Goal: Obtain resource: Obtain resource

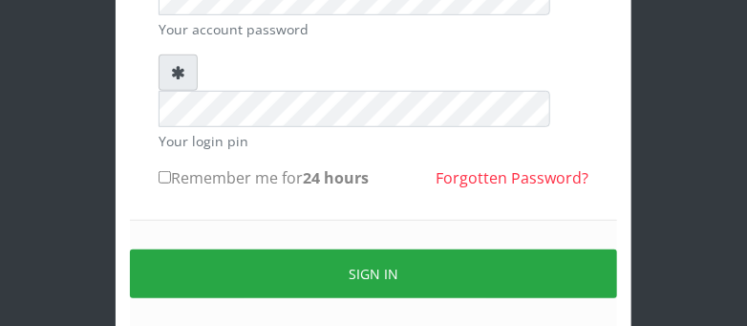
scroll to position [292, 0]
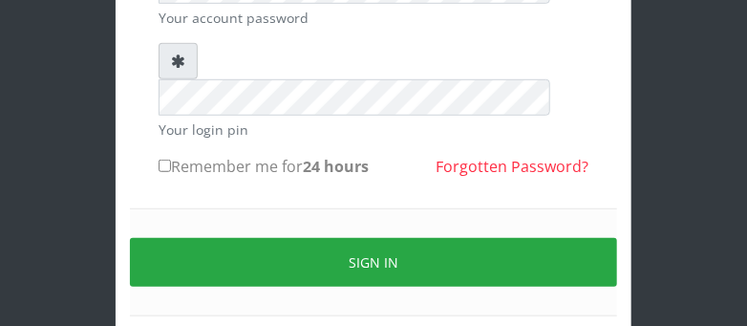
click at [162, 160] on input "Remember me for 24 hours" at bounding box center [165, 166] width 12 height 12
checkbox input "true"
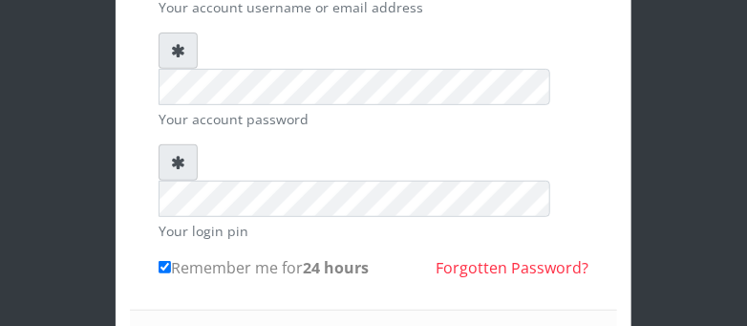
scroll to position [141, 0]
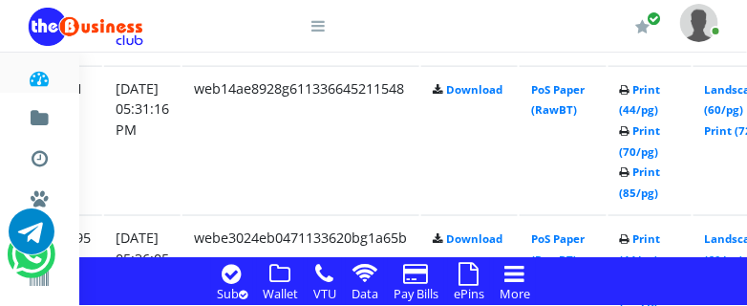
scroll to position [2539, 367]
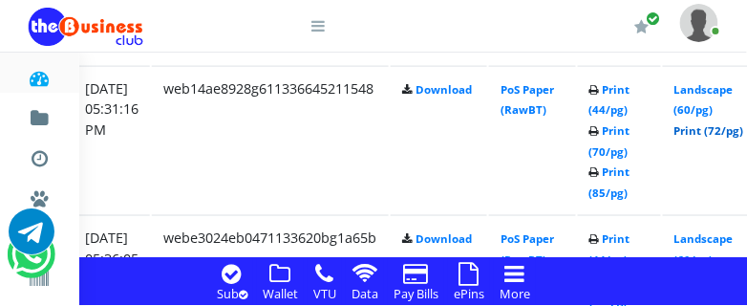
click at [709, 134] on link "Print (72/pg)" at bounding box center [710, 130] width 70 height 14
click at [718, 128] on link "Print (72/pg)" at bounding box center [710, 130] width 70 height 14
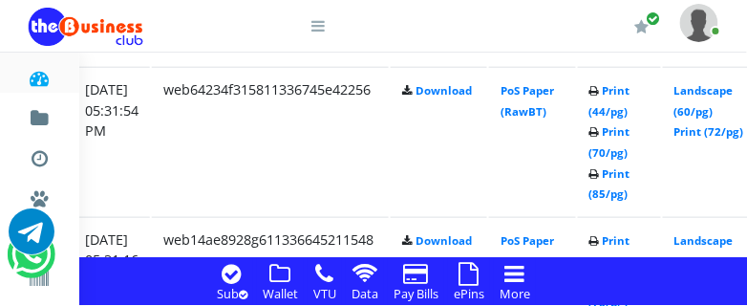
scroll to position [2337, 367]
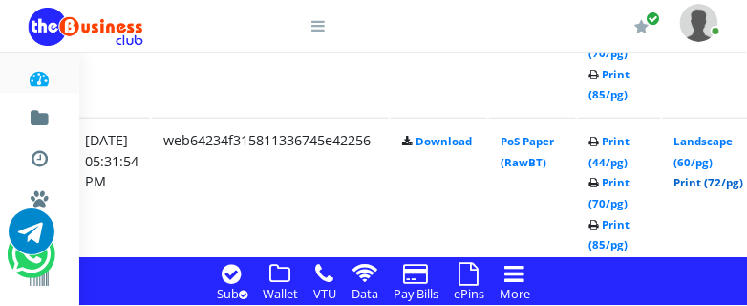
click at [726, 185] on link "Print (72/pg)" at bounding box center [710, 182] width 70 height 14
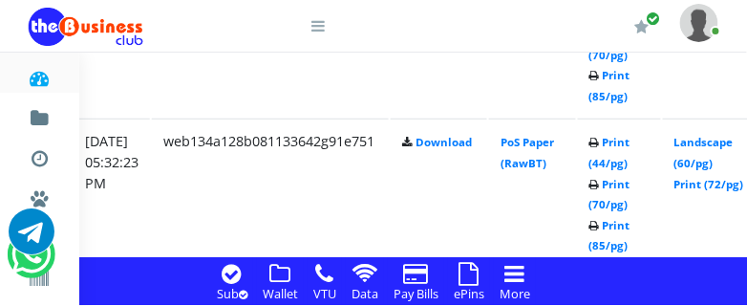
scroll to position [2135, 367]
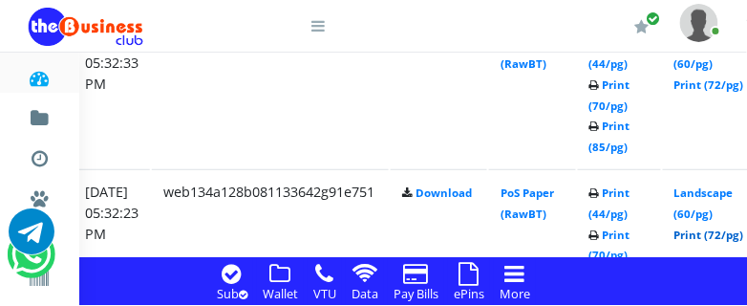
click at [718, 233] on link "Print (72/pg)" at bounding box center [710, 234] width 70 height 14
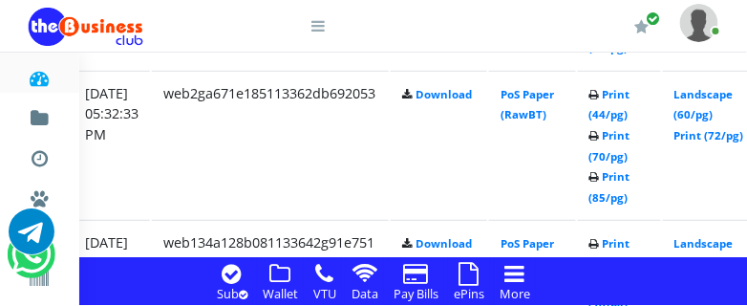
scroll to position [2034, 367]
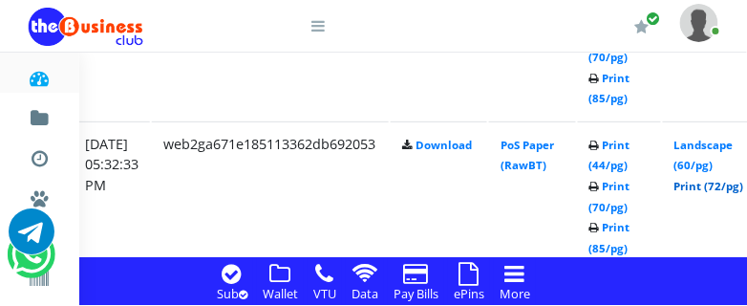
click at [725, 185] on link "Print (72/pg)" at bounding box center [710, 186] width 70 height 14
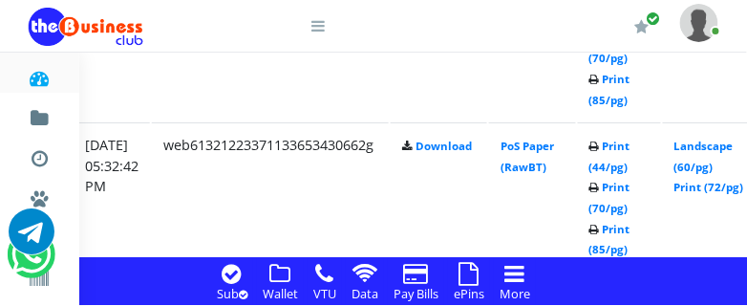
scroll to position [1833, 367]
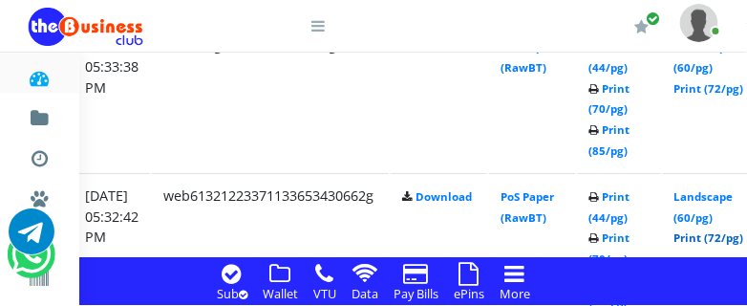
click at [727, 239] on link "Print (72/pg)" at bounding box center [710, 237] width 70 height 14
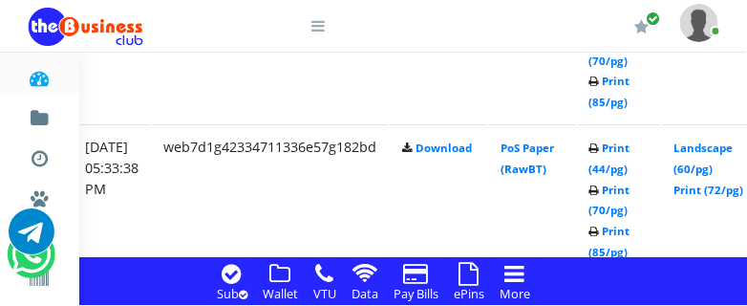
scroll to position [1682, 367]
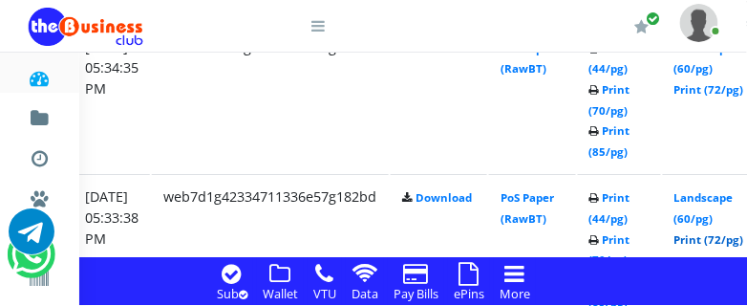
click at [720, 242] on link "Print (72/pg)" at bounding box center [710, 239] width 70 height 14
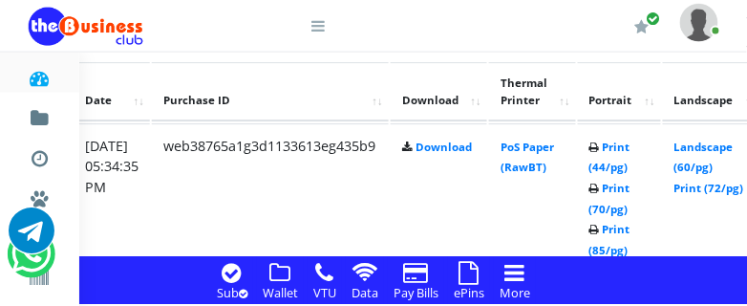
scroll to position [1631, 367]
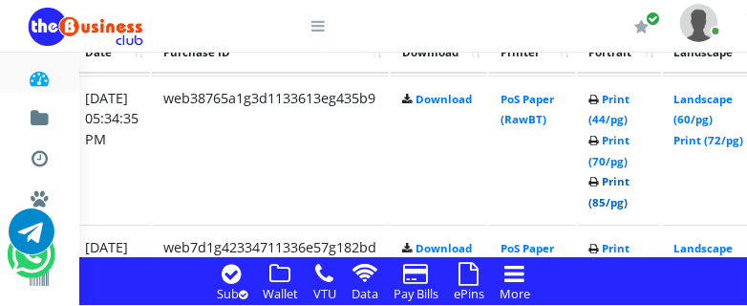
click at [631, 202] on link "Print (85/pg)" at bounding box center [610, 191] width 41 height 35
